Goal: Information Seeking & Learning: Learn about a topic

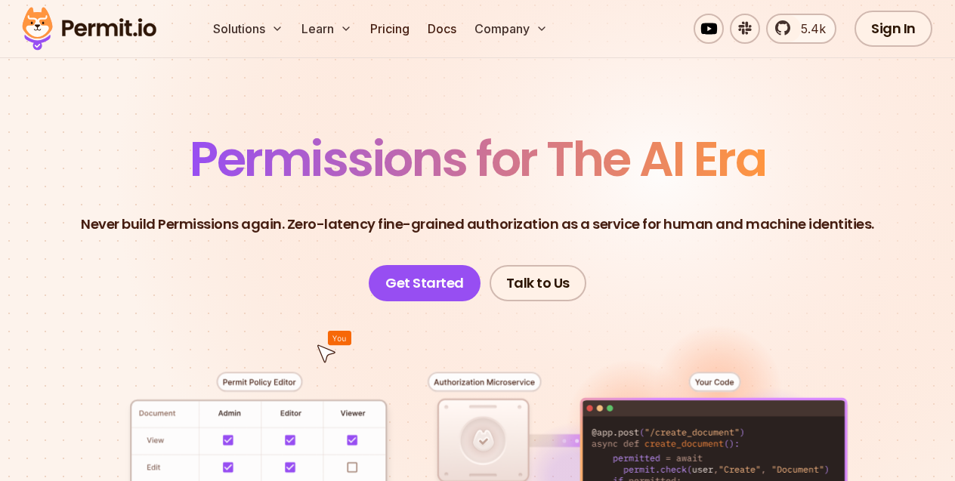
scroll to position [17, 0]
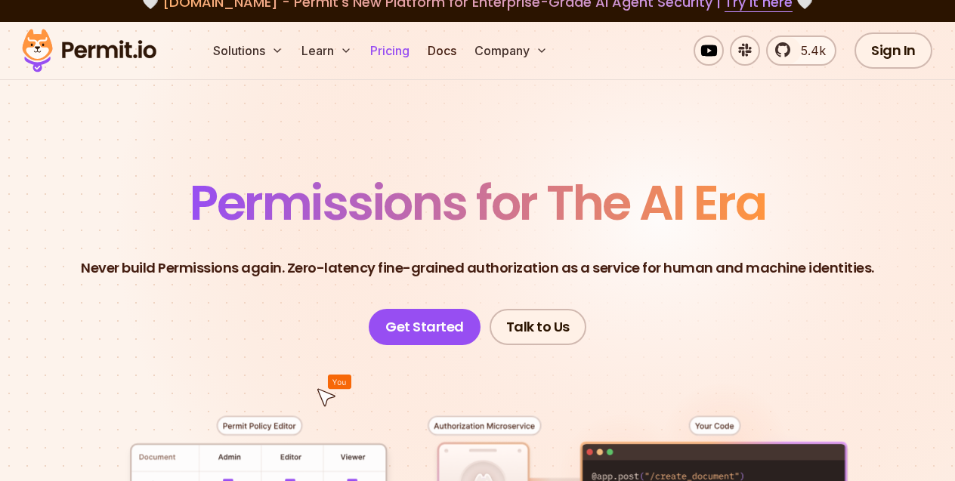
click at [385, 50] on link "Pricing" at bounding box center [389, 50] width 51 height 30
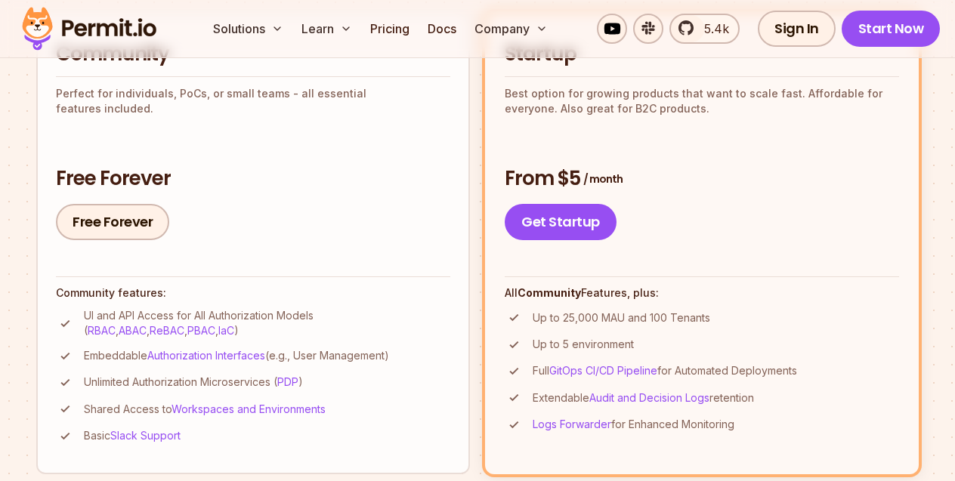
scroll to position [391, 0]
drag, startPoint x: 49, startPoint y: 180, endPoint x: 150, endPoint y: 181, distance: 101.2
click at [151, 181] on li "Community Perfect for individuals, PoCs, or small teams - all essential feature…" at bounding box center [253, 241] width 434 height 461
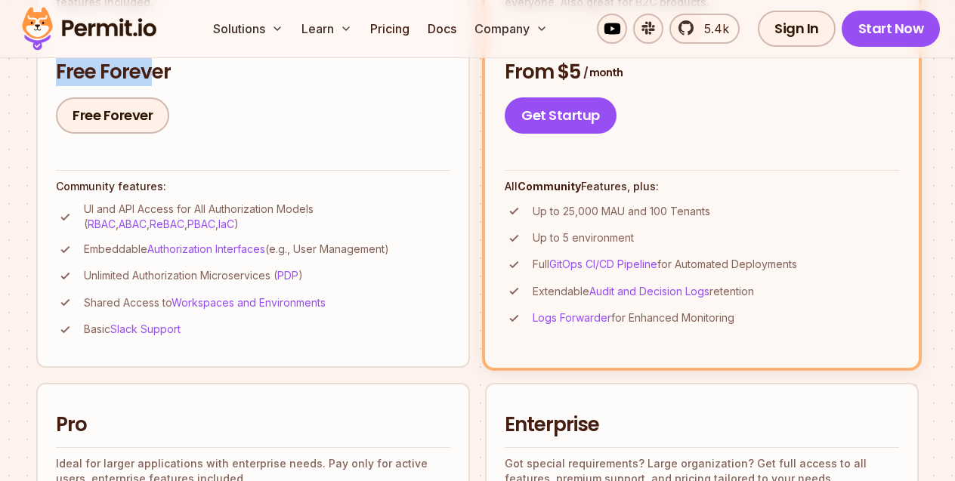
scroll to position [461, 0]
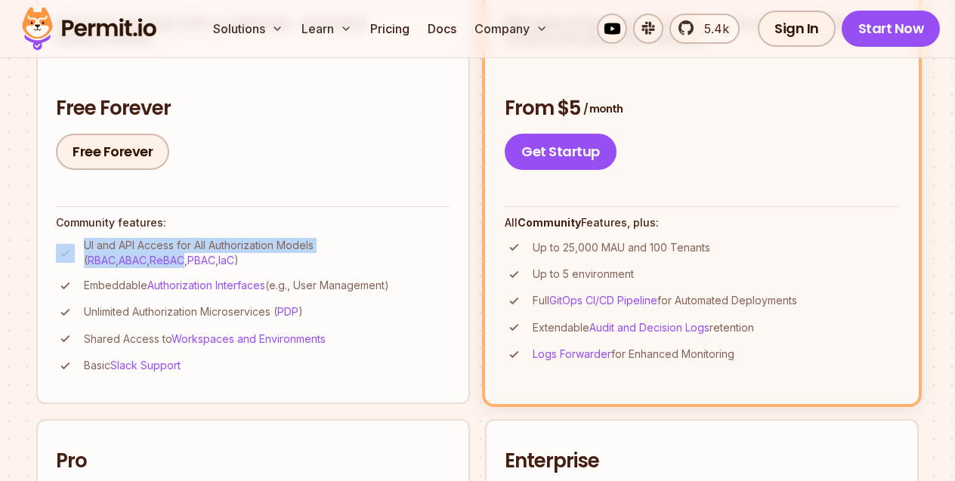
drag, startPoint x: 78, startPoint y: 260, endPoint x: 119, endPoint y: 258, distance: 40.8
click at [119, 258] on li "UI and API Access for All Authorization Models ( RBAC , ABAC , ReBAC , PBAC , I…" at bounding box center [253, 253] width 394 height 30
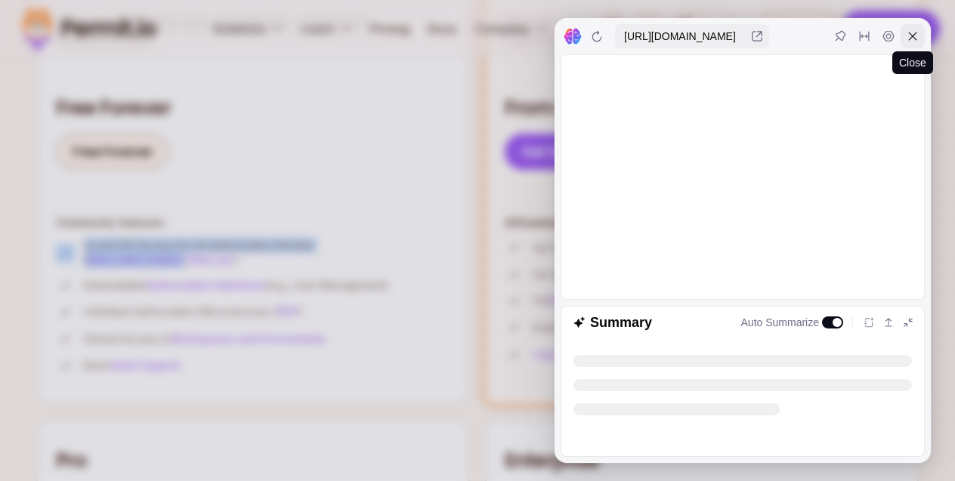
click at [911, 39] on icon at bounding box center [912, 36] width 12 height 12
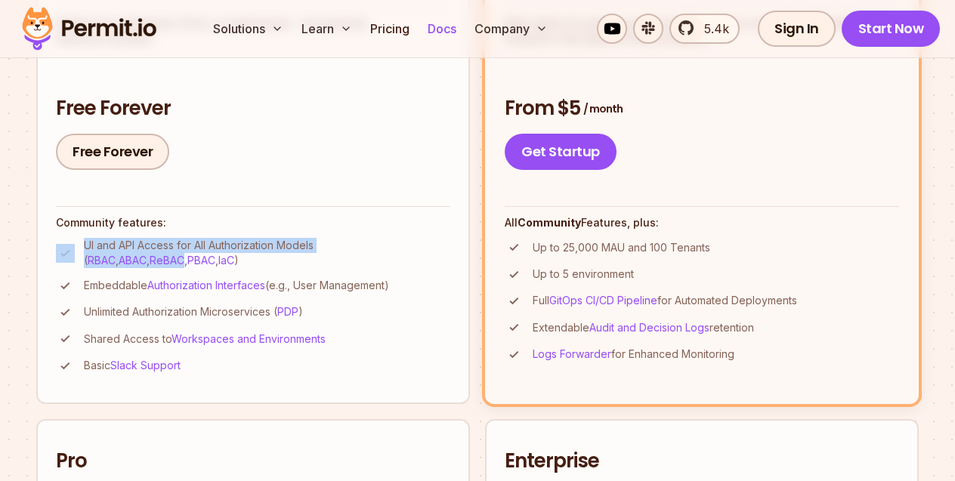
click at [442, 17] on link "Docs" at bounding box center [441, 29] width 41 height 30
